Goal: Task Accomplishment & Management: Use online tool/utility

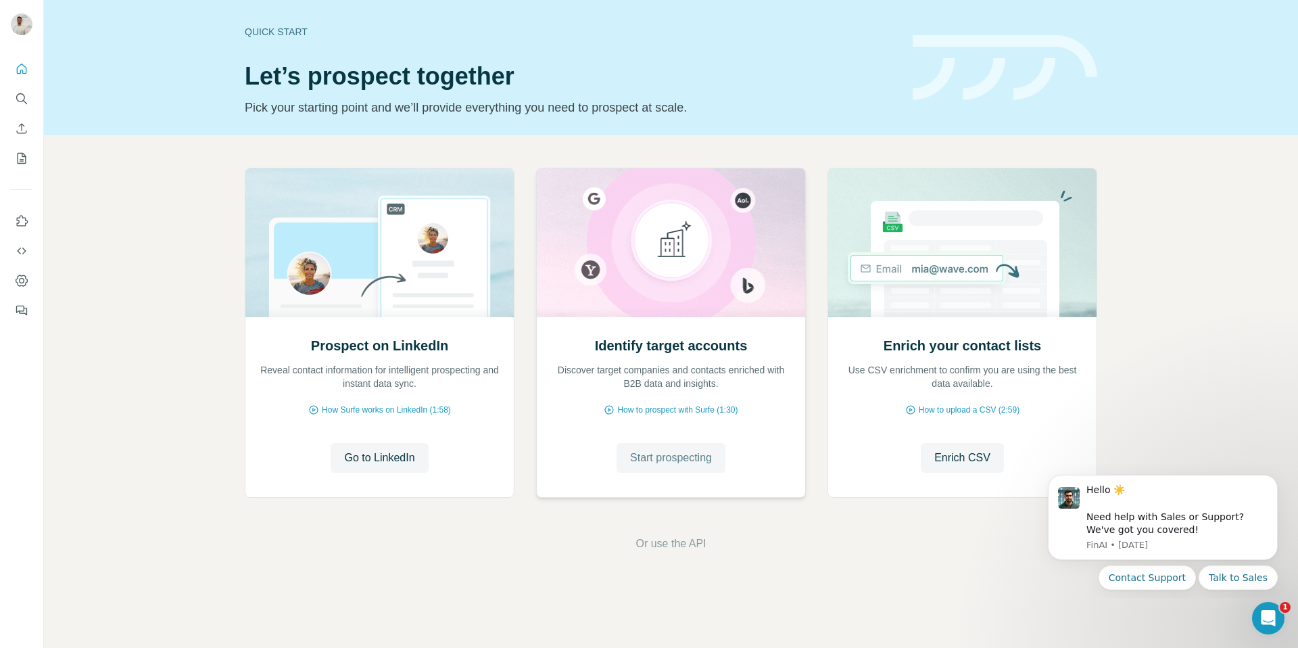
click at [650, 455] on span "Start prospecting" at bounding box center [671, 458] width 82 height 16
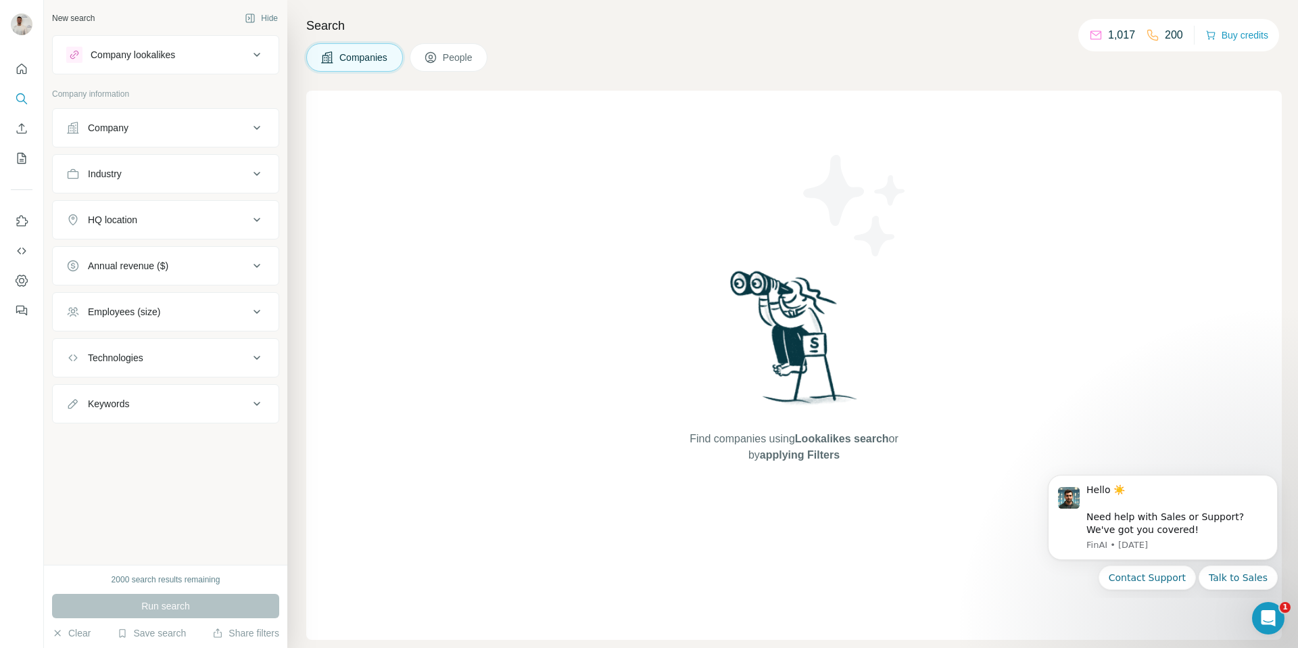
click at [174, 134] on div "Company" at bounding box center [157, 128] width 183 height 14
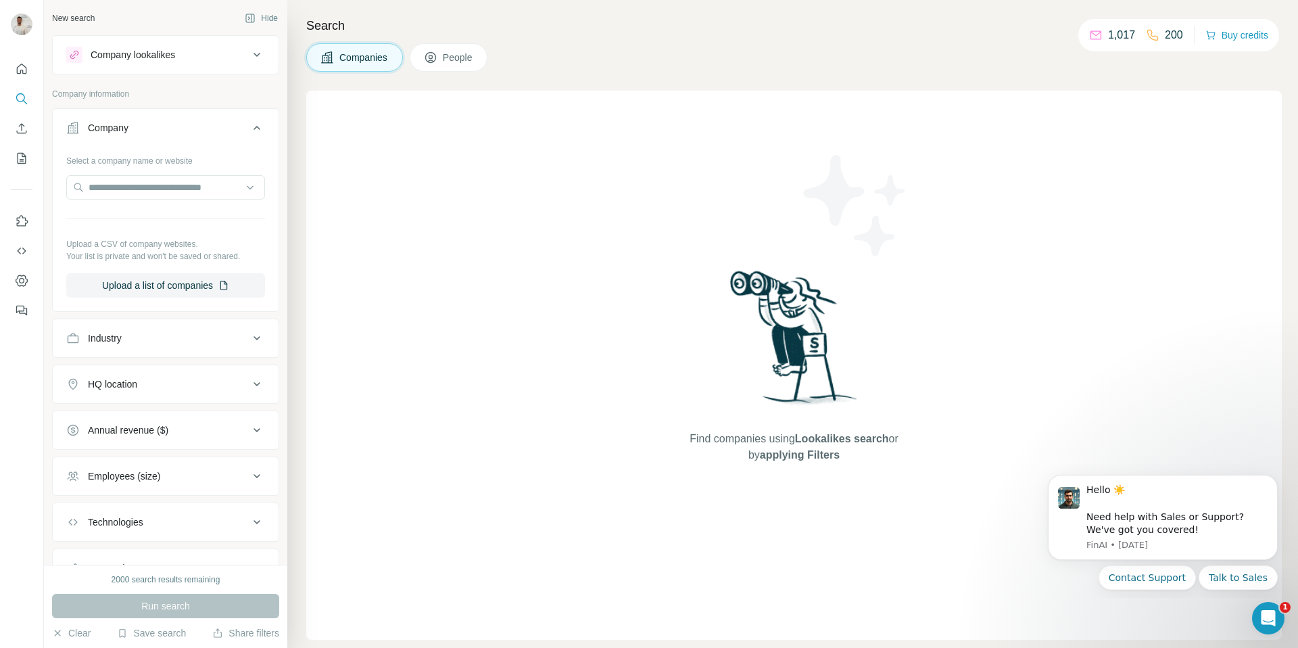
click at [169, 200] on div at bounding box center [165, 188] width 199 height 27
click at [172, 190] on input "text" at bounding box center [165, 187] width 199 height 24
paste input "**********"
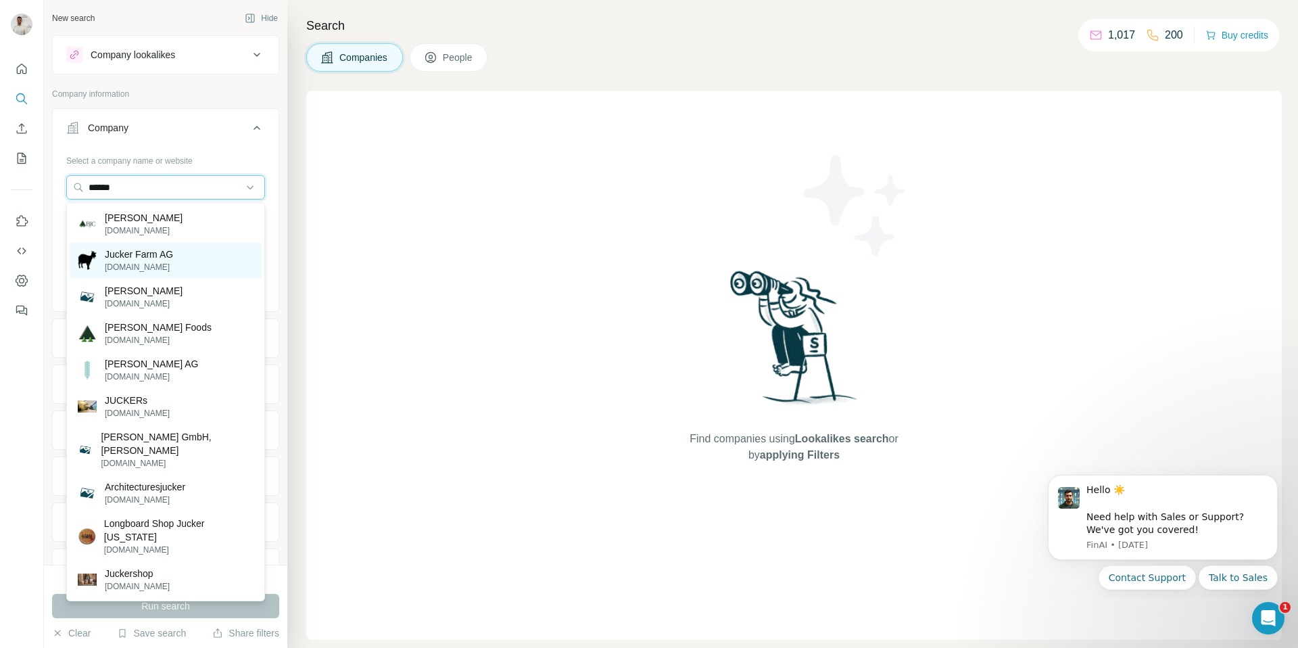
type input "******"
click at [184, 257] on div "Jucker Farm AG [DOMAIN_NAME]" at bounding box center [166, 260] width 192 height 37
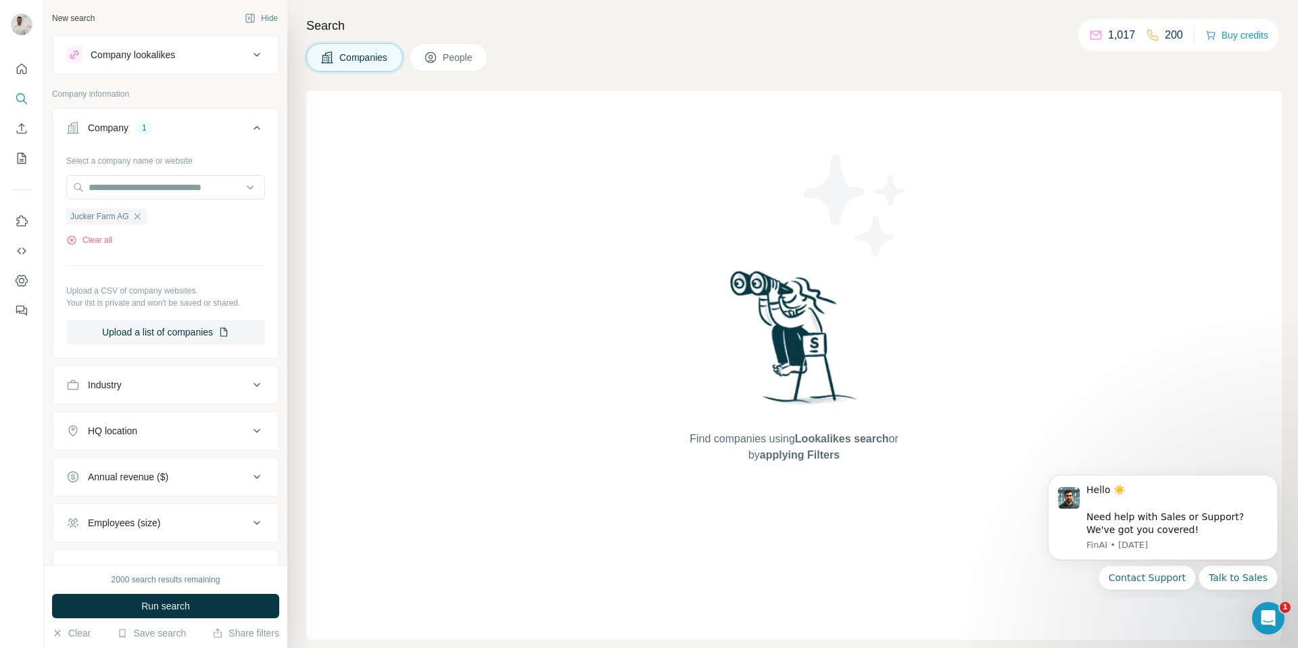
click at [210, 604] on button "Run search" at bounding box center [165, 606] width 227 height 24
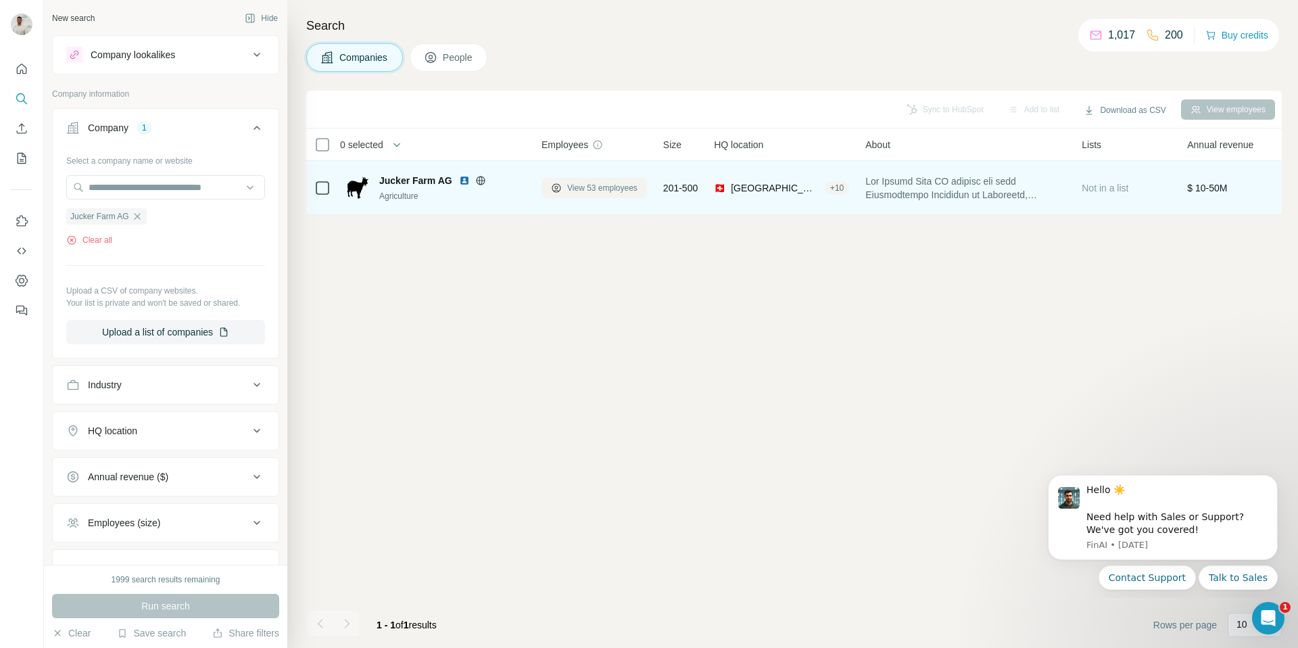
click at [585, 191] on span "View 53 employees" at bounding box center [602, 188] width 70 height 12
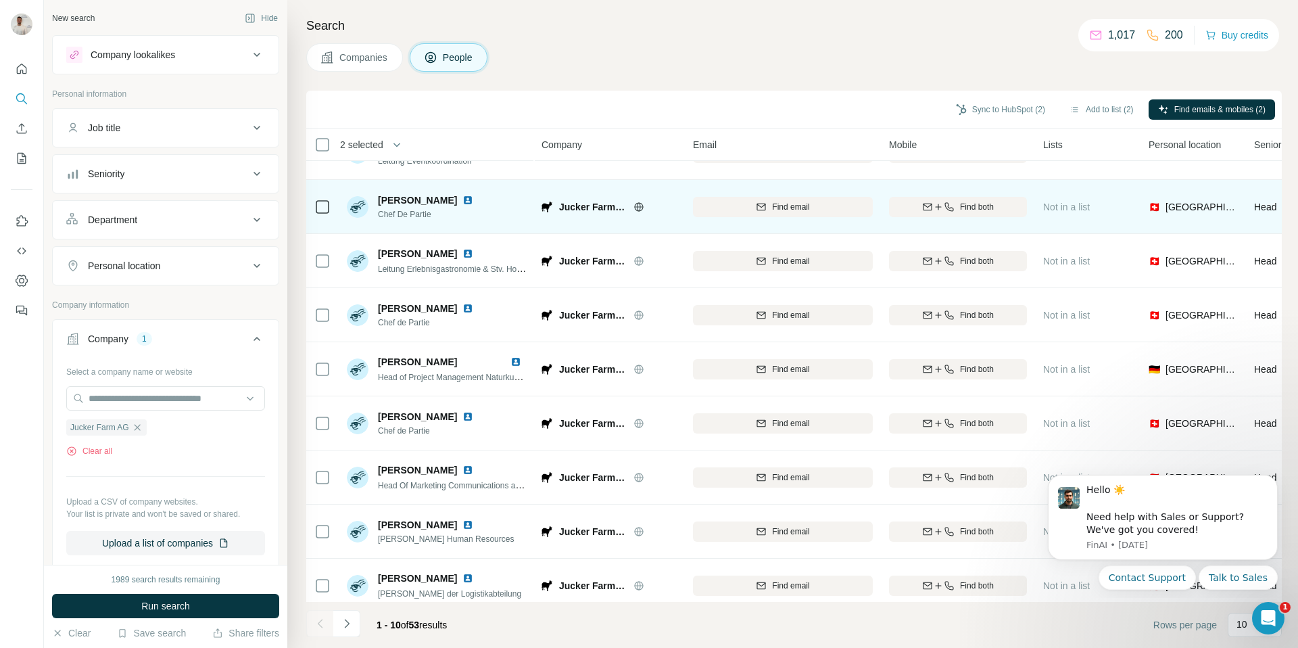
scroll to position [100, 0]
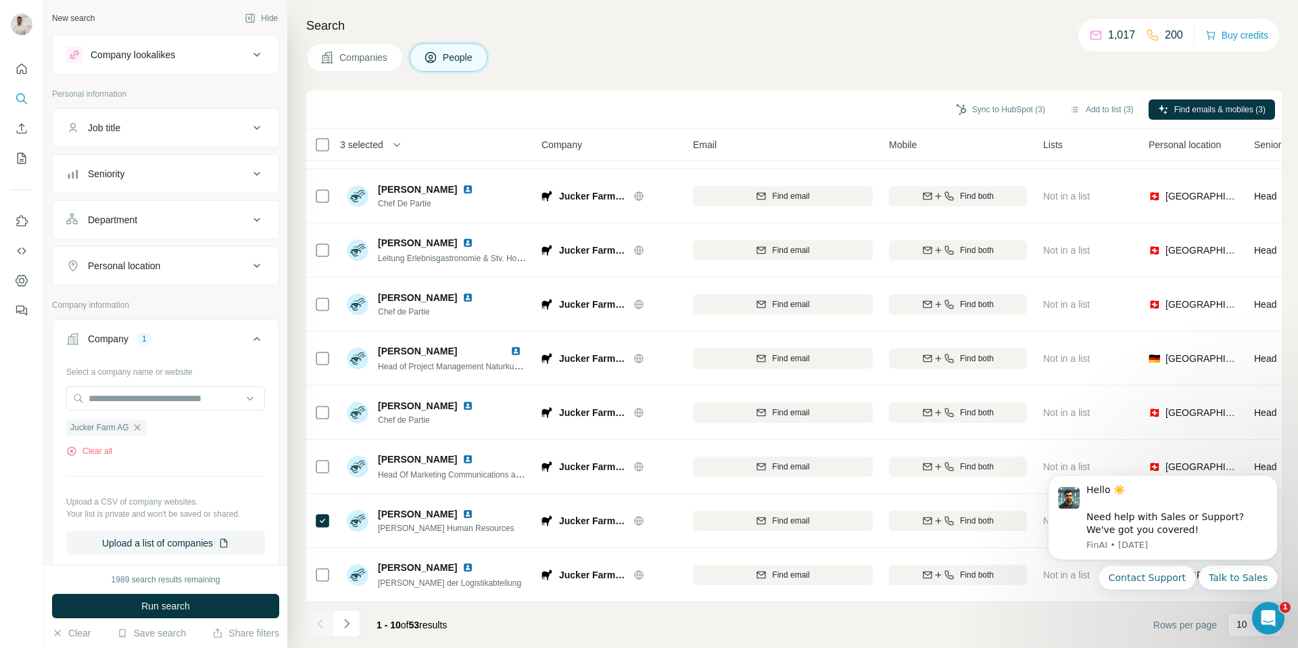
click at [1197, 97] on div "Sync to HubSpot (3) Add to list (3) Find emails & mobiles (3)" at bounding box center [794, 109] width 962 height 24
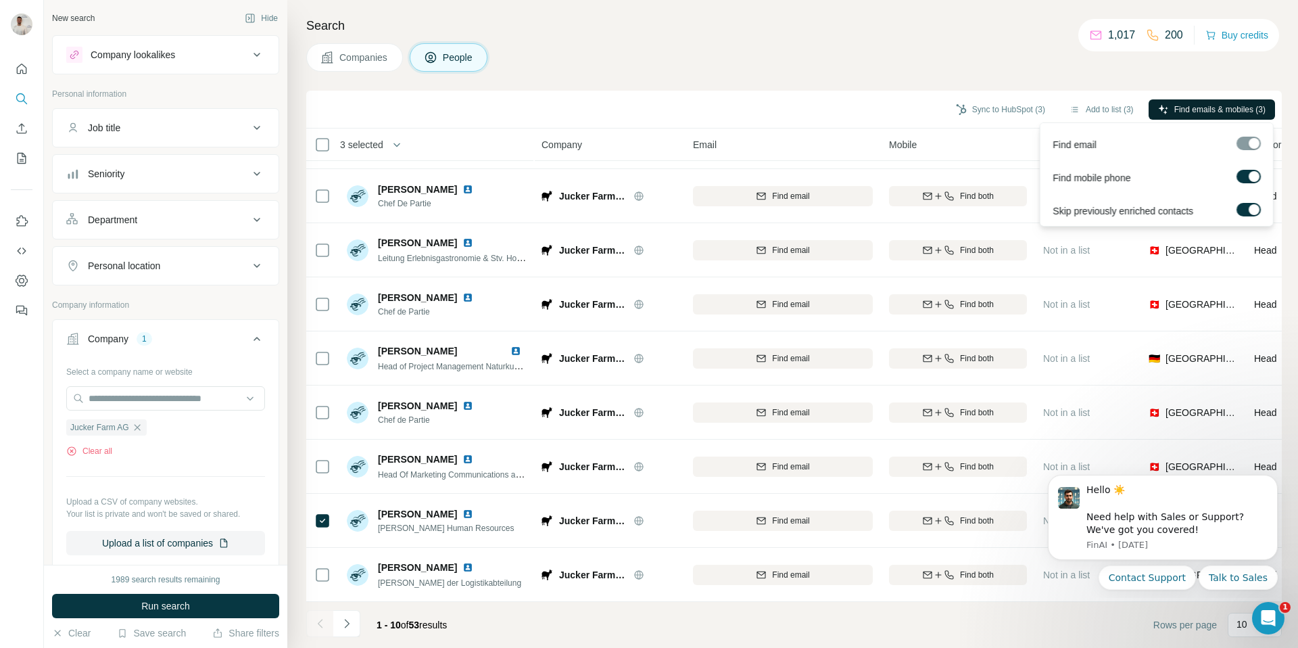
click at [1188, 108] on span "Find emails & mobiles (3)" at bounding box center [1219, 109] width 91 height 12
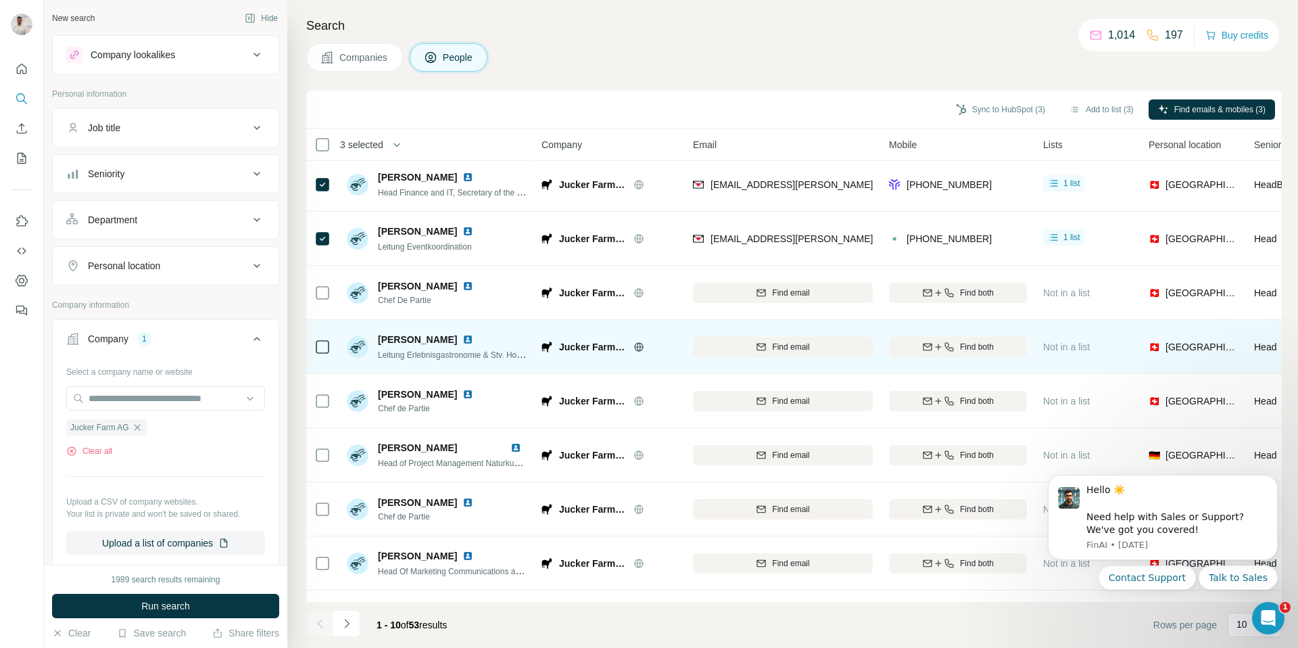
scroll to position [0, 0]
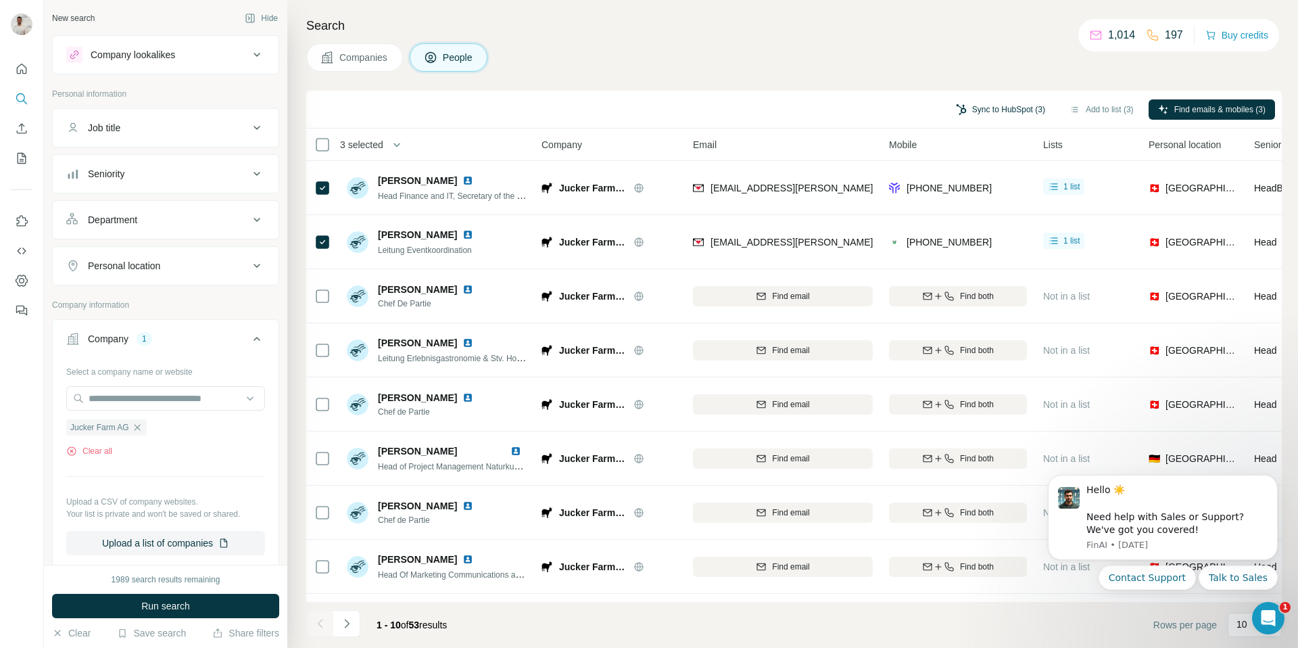
click at [988, 111] on button "Sync to HubSpot (3)" at bounding box center [1000, 109] width 108 height 20
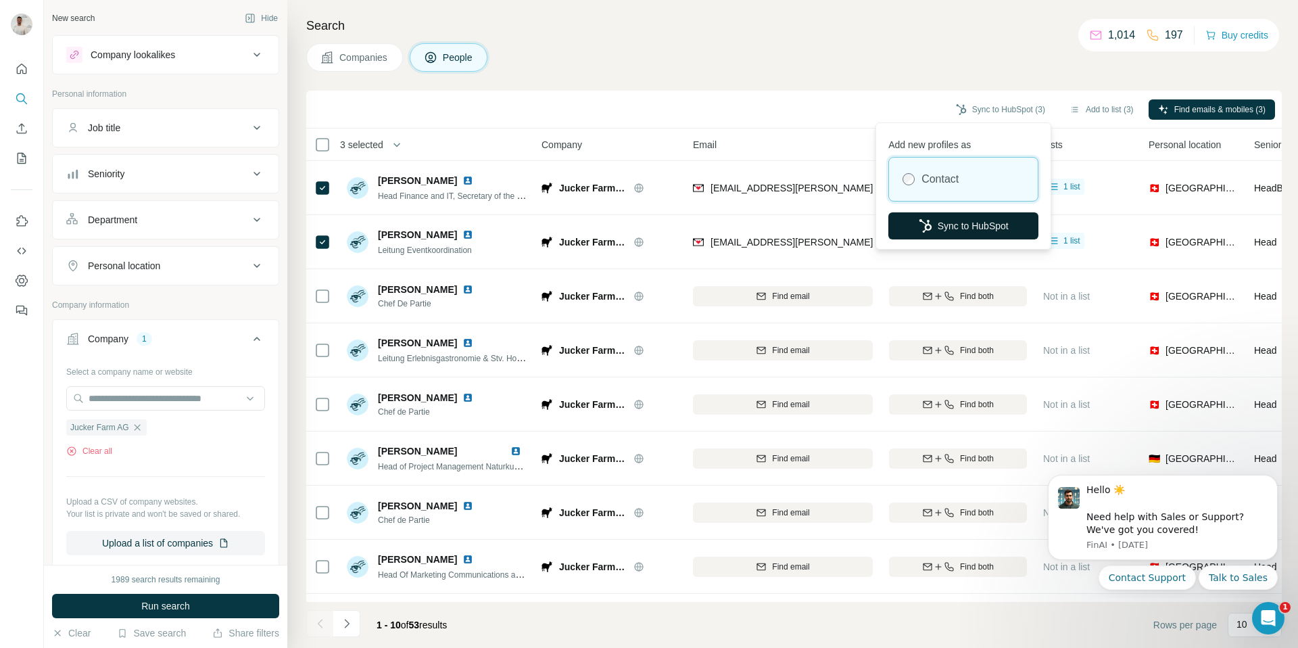
click at [948, 221] on button "Sync to HubSpot" at bounding box center [963, 225] width 150 height 27
